Goal: Information Seeking & Learning: Learn about a topic

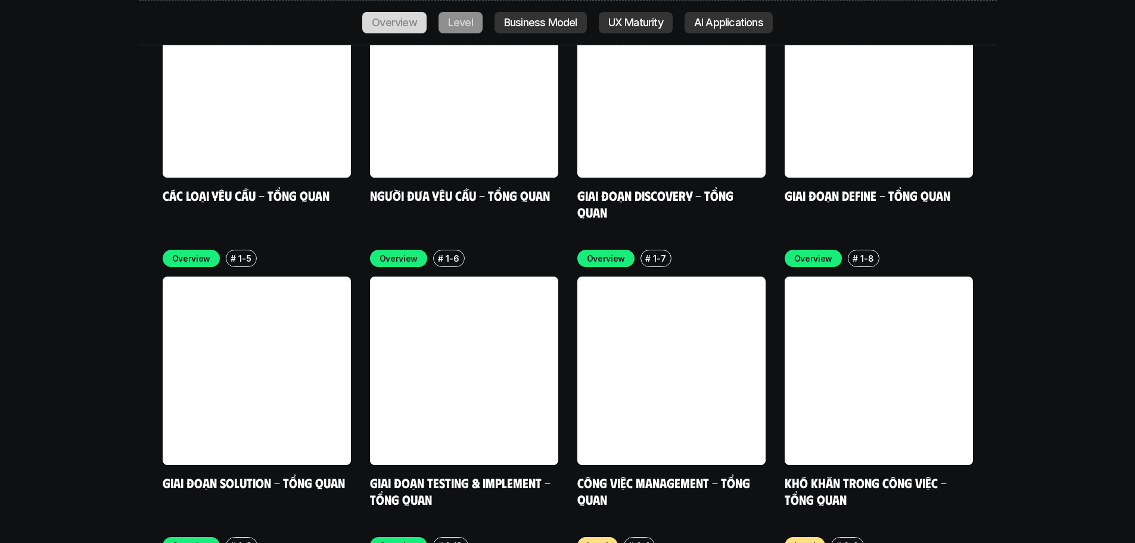
scroll to position [3830, 0]
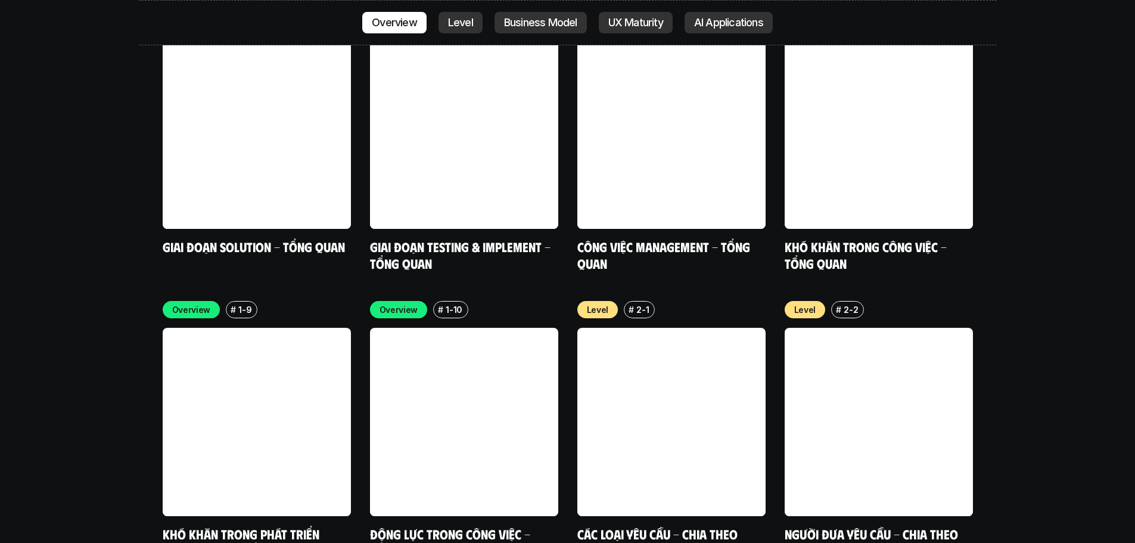
scroll to position [3889, 0]
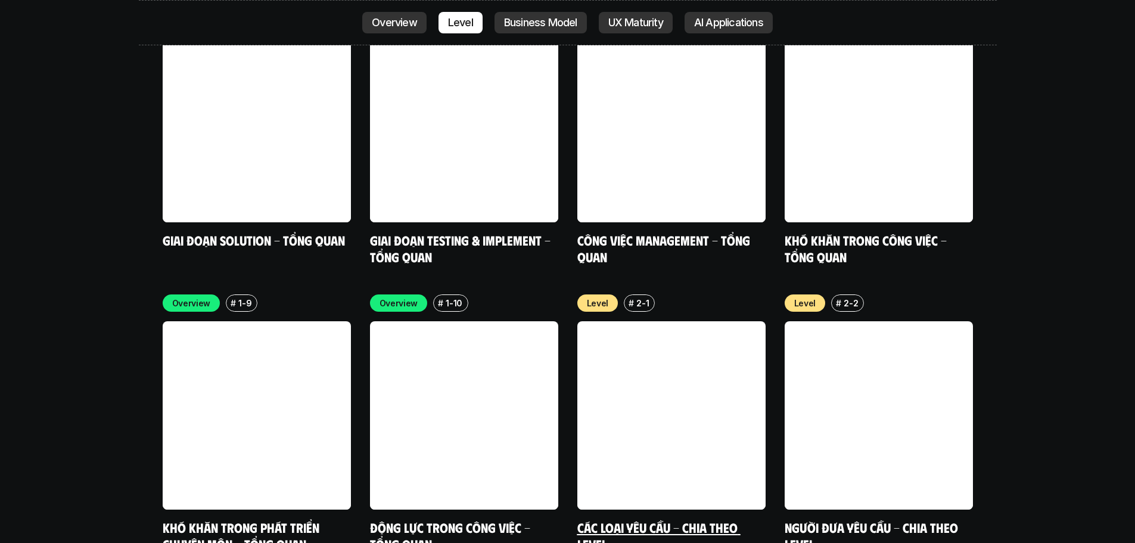
click at [666, 324] on link at bounding box center [671, 415] width 188 height 188
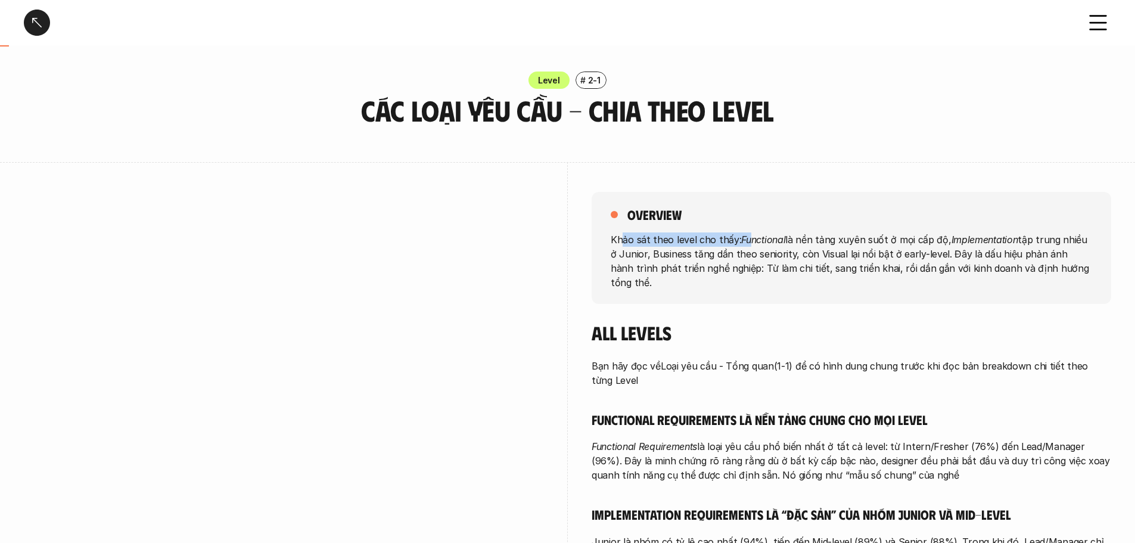
drag, startPoint x: 622, startPoint y: 241, endPoint x: 751, endPoint y: 245, distance: 128.8
click at [751, 245] on p "Khảo sát theo level cho thấy: Functional là nền tảng xuyên suốt ở mọi cấp độ, I…" at bounding box center [852, 260] width 482 height 57
click at [770, 291] on div "overview Khảo sát theo level cho thấy: Functional là nền tảng xuyên suốt ở mọi …" at bounding box center [852, 511] width 520 height 698
drag, startPoint x: 909, startPoint y: 237, endPoint x: 1038, endPoint y: 244, distance: 129.0
click at [1038, 244] on p "Khảo sát theo level cho thấy: Functional là nền tảng xuyên suốt ở mọi cấp độ, I…" at bounding box center [852, 260] width 482 height 57
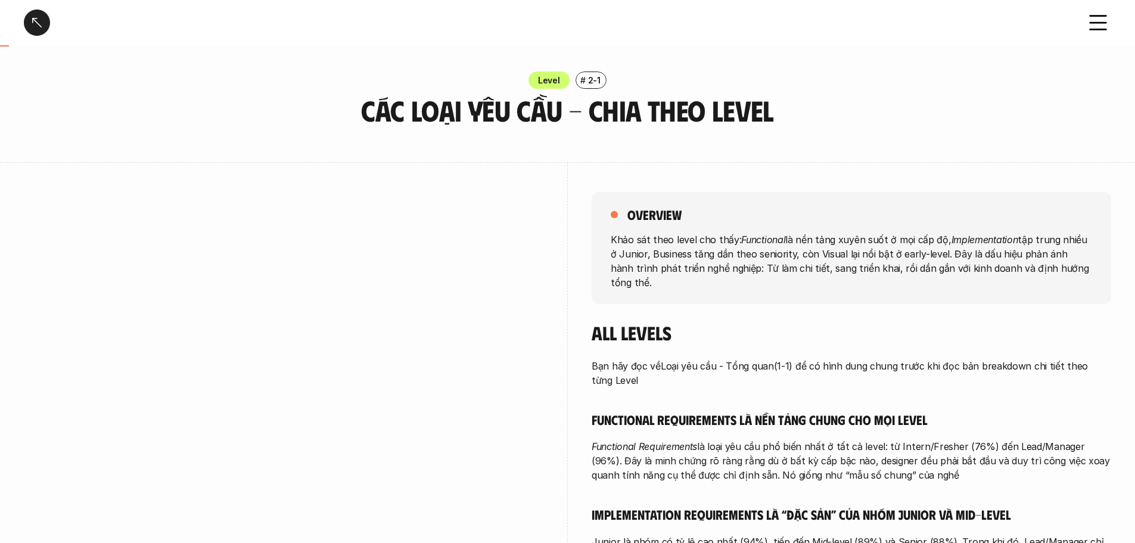
click at [874, 284] on div "overview Khảo sát theo level cho thấy: Functional là nền tảng xuyên suốt ở mọi …" at bounding box center [852, 248] width 520 height 112
drag, startPoint x: 639, startPoint y: 250, endPoint x: 805, endPoint y: 254, distance: 166.3
click at [805, 254] on p "Khảo sát theo level cho thấy: Functional là nền tảng xuyên suốt ở mọi cấp độ, I…" at bounding box center [852, 260] width 482 height 57
drag, startPoint x: 827, startPoint y: 255, endPoint x: 931, endPoint y: 253, distance: 103.7
click at [931, 253] on p "Khảo sát theo level cho thấy: Functional là nền tảng xuyên suốt ở mọi cấp độ, I…" at bounding box center [852, 260] width 482 height 57
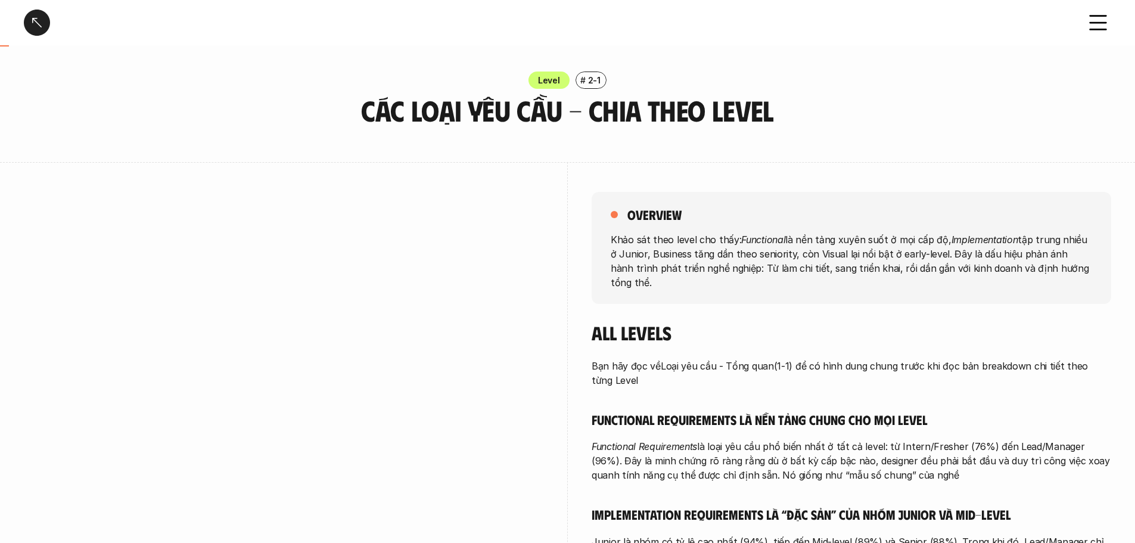
click at [879, 291] on div "overview Khảo sát theo level cho thấy: Functional là nền tảng xuyên suốt ở mọi …" at bounding box center [852, 511] width 520 height 698
drag, startPoint x: 940, startPoint y: 251, endPoint x: 732, endPoint y: 271, distance: 208.3
click at [732, 271] on p "Khảo sát theo level cho thấy: Functional là nền tảng xuyên suốt ở mọi cấp độ, I…" at bounding box center [852, 260] width 482 height 57
click at [763, 302] on div "overview Khảo sát theo level cho thấy: Functional là nền tảng xuyên suốt ở mọi …" at bounding box center [852, 511] width 520 height 698
drag, startPoint x: 752, startPoint y: 267, endPoint x: 1066, endPoint y: 281, distance: 314.4
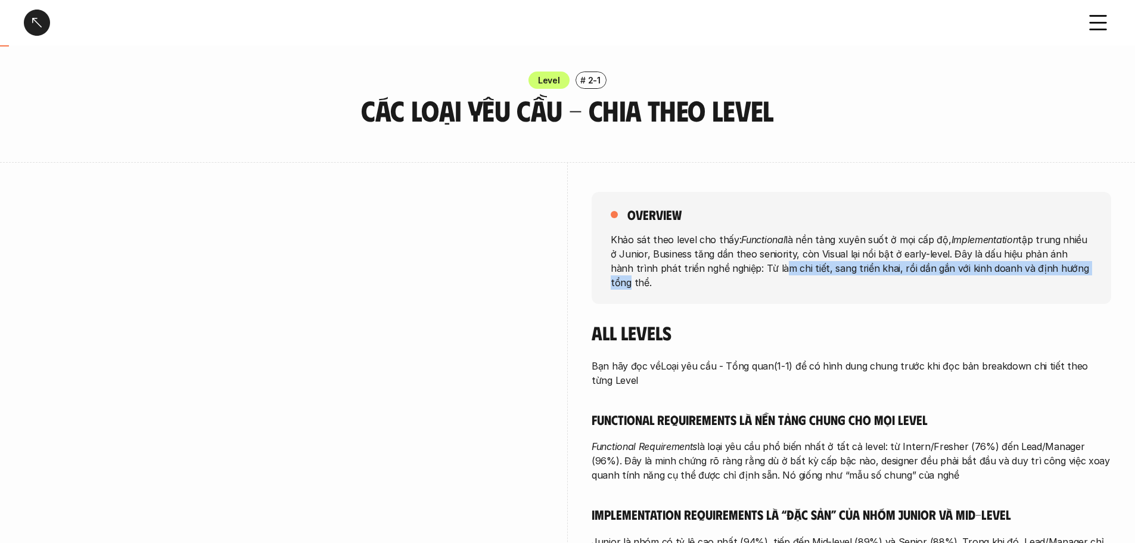
click at [1066, 281] on div "overview Khảo sát theo level cho thấy: Functional là nền tảng xuyên suốt ở mọi …" at bounding box center [852, 248] width 520 height 112
click at [925, 303] on div "overview Khảo sát theo level cho thấy: Functional là nền tảng xuyên suốt ở mọi …" at bounding box center [852, 511] width 520 height 698
drag, startPoint x: 936, startPoint y: 268, endPoint x: 1086, endPoint y: 277, distance: 149.9
click at [1086, 277] on div "overview Khảo sát theo level cho thấy: Functional là nền tảng xuyên suốt ở mọi …" at bounding box center [852, 248] width 520 height 112
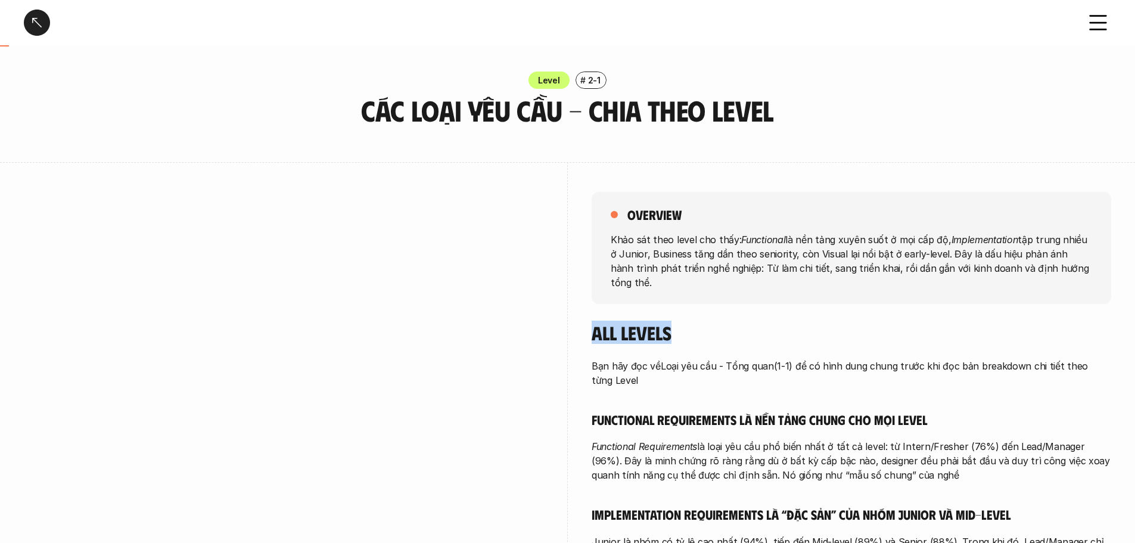
drag, startPoint x: 589, startPoint y: 316, endPoint x: 675, endPoint y: 324, distance: 86.2
click at [684, 318] on div "overview Khảo sát theo level cho thấy: Functional là nền tảng xuyên suốt ở mọi …" at bounding box center [568, 511] width 1088 height 698
drag, startPoint x: 588, startPoint y: 349, endPoint x: 812, endPoint y: 352, distance: 223.5
click at [812, 352] on div "overview Khảo sát theo level cho thấy: Functional là nền tảng xuyên suốt ở mọi …" at bounding box center [568, 511] width 1088 height 698
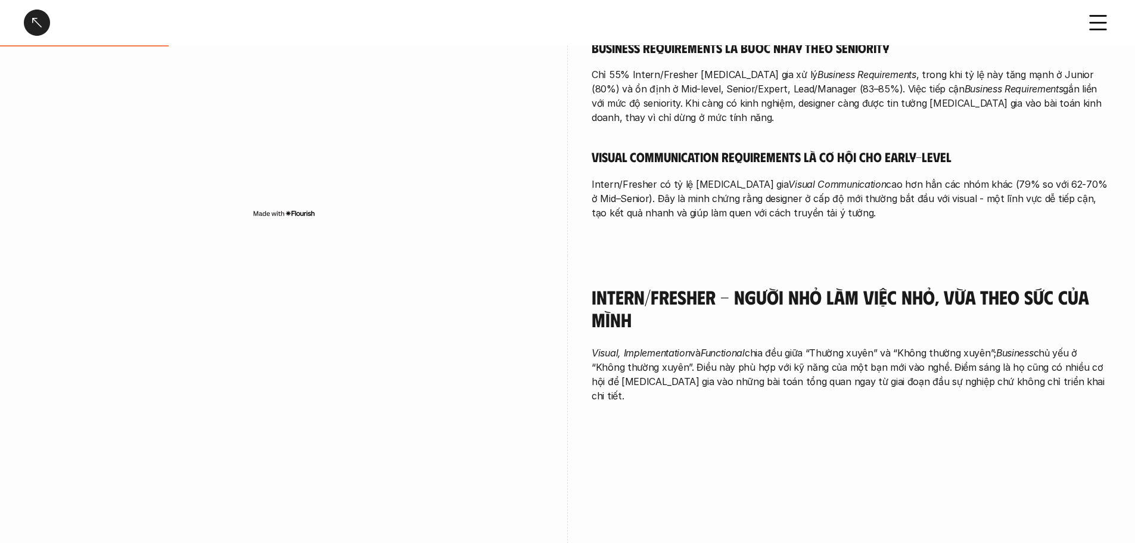
scroll to position [477, 0]
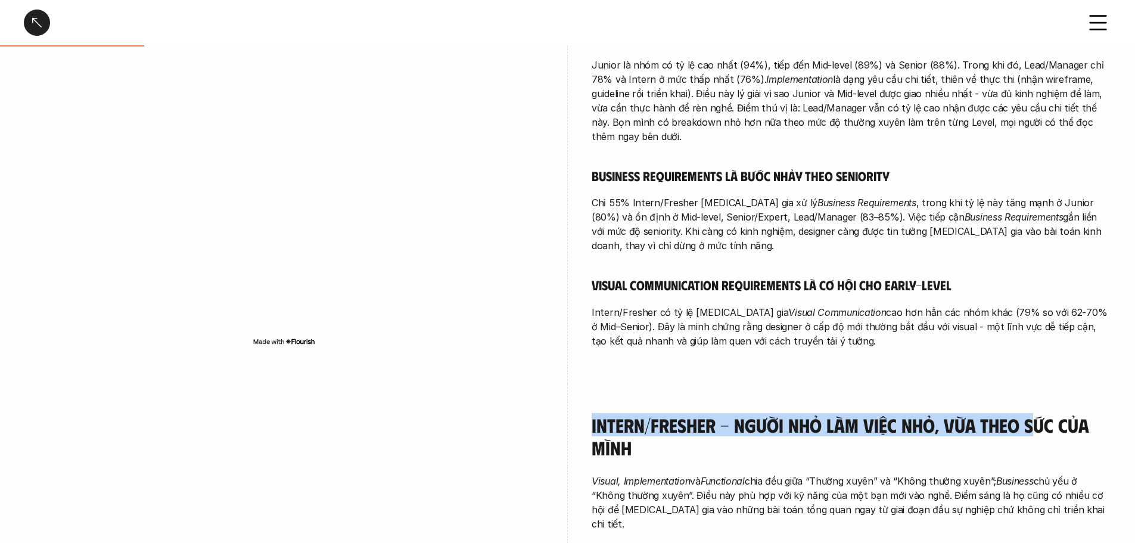
drag, startPoint x: 593, startPoint y: 392, endPoint x: 1019, endPoint y: 408, distance: 425.8
click at [1030, 414] on h4 "Intern/Fresher - Người nhỏ làm việc nhỏ, vừa theo sức của mình" at bounding box center [852, 437] width 520 height 46
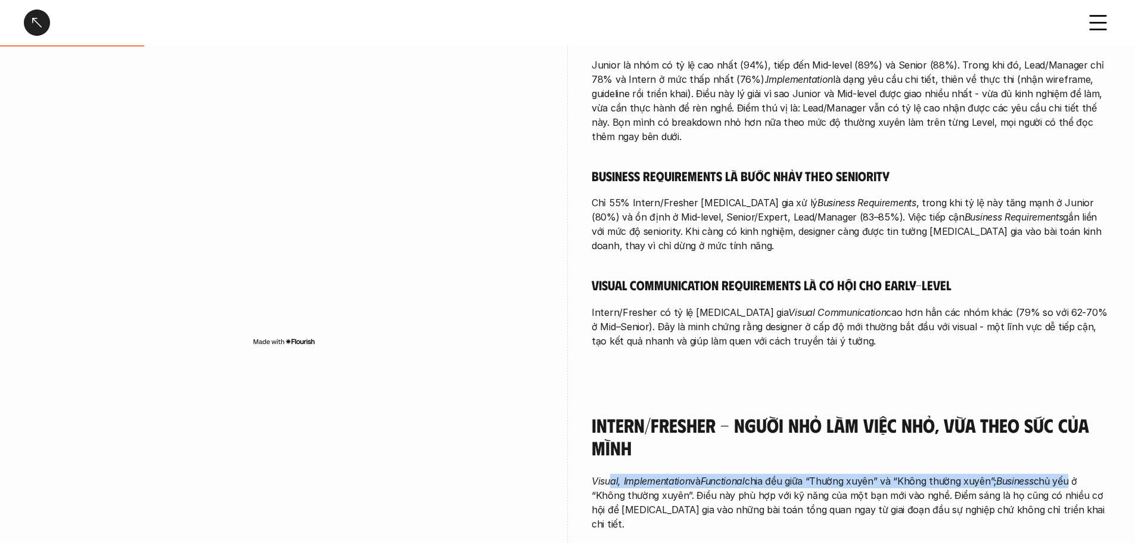
drag, startPoint x: 611, startPoint y: 453, endPoint x: 1074, endPoint y: 452, distance: 462.5
click at [1074, 474] on p "Visual, Implementation và Functional chia đều giữa “Thường xuyên” và “Không thư…" at bounding box center [852, 502] width 520 height 57
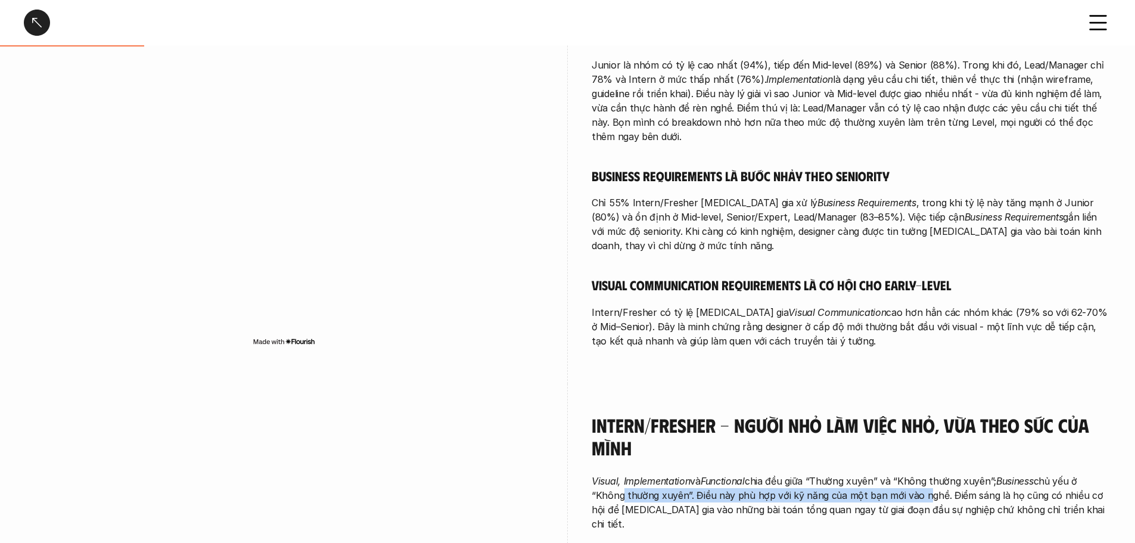
drag, startPoint x: 621, startPoint y: 468, endPoint x: 920, endPoint y: 468, distance: 299.2
click at [920, 474] on p "Visual, Implementation và Functional chia đều giữa “Thường xuyên” và “Không thư…" at bounding box center [852, 502] width 520 height 57
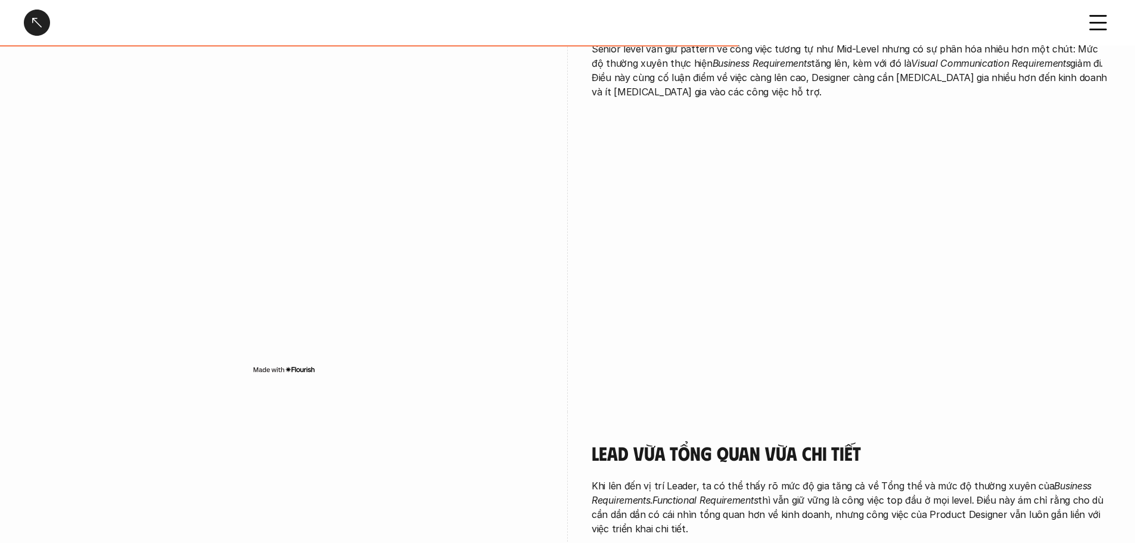
scroll to position [2265, 0]
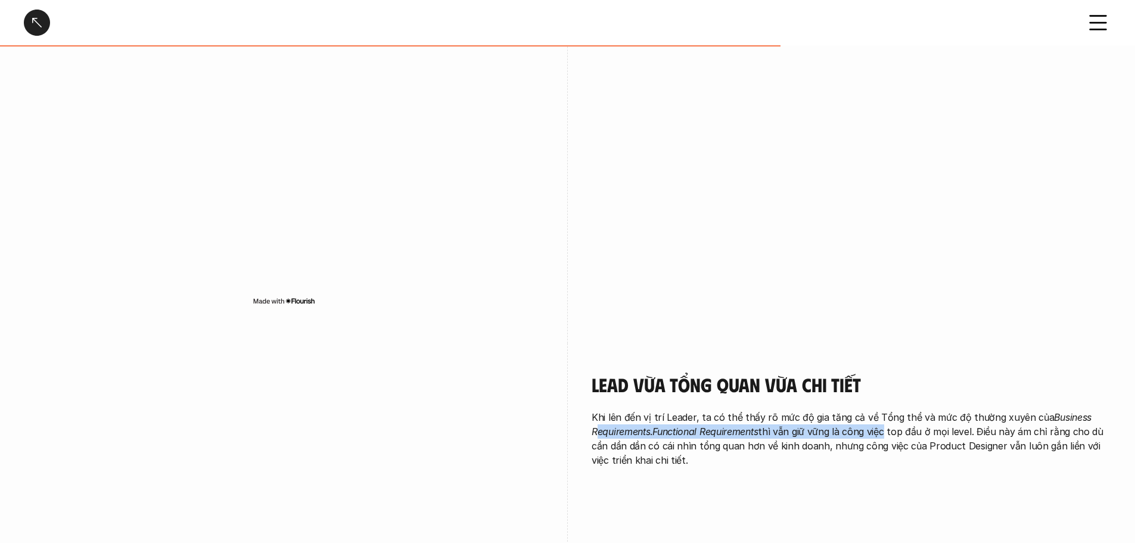
drag, startPoint x: 597, startPoint y: 401, endPoint x: 887, endPoint y: 407, distance: 290.3
click at [887, 410] on p "Khi lên đến vị trí Leader, ta có thể thấy rõ mức độ gia tăng cả về Tổng thể và …" at bounding box center [852, 438] width 520 height 57
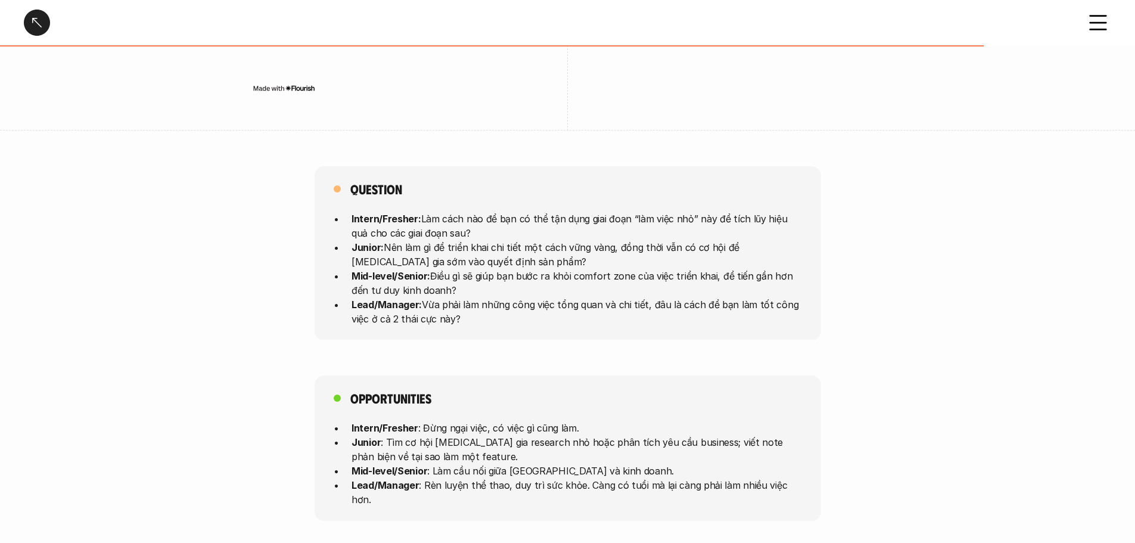
scroll to position [2920, 0]
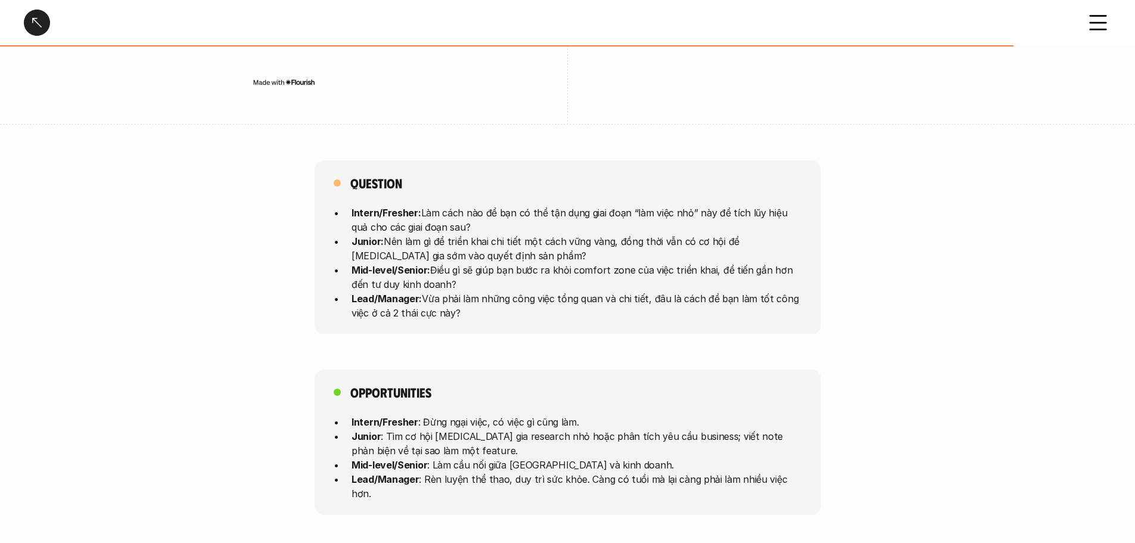
click at [228, 381] on div "Opportunities Intern/Fresher : Đừng ngại việc, có việc gì cũng làm. Junior : Tì…" at bounding box center [567, 442] width 1135 height 145
